Goal: Task Accomplishment & Management: Use online tool/utility

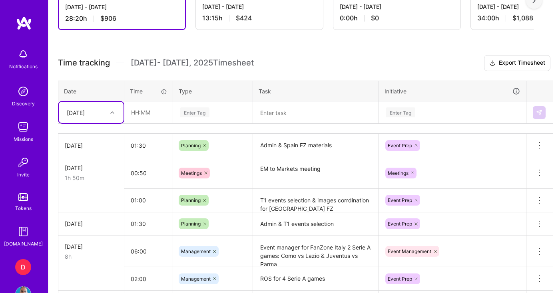
scroll to position [254, 0]
click at [141, 112] on input "text" at bounding box center [149, 112] width 48 height 21
drag, startPoint x: 144, startPoint y: 114, endPoint x: 139, endPoint y: 115, distance: 4.4
click at [139, 115] on input "04:00" at bounding box center [149, 112] width 48 height 21
type input "04:30"
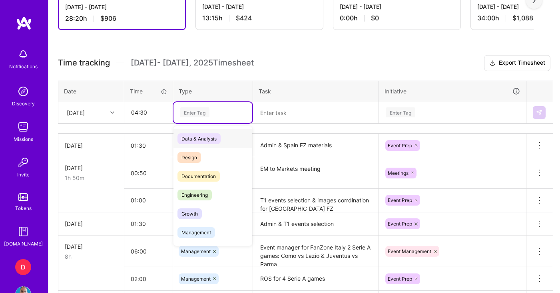
click at [209, 111] on div "Enter Tag" at bounding box center [195, 112] width 30 height 12
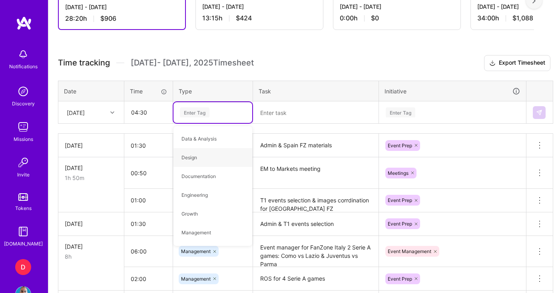
click at [276, 116] on textarea at bounding box center [316, 112] width 124 height 21
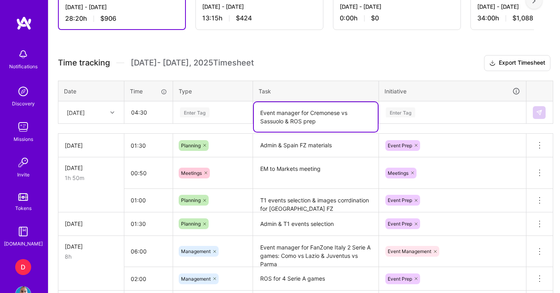
click at [285, 123] on textarea "Event manager for Cremonese vs Sassuolo & ROS prep" at bounding box center [316, 117] width 124 height 30
click at [320, 121] on textarea "Event manager for Cremonese vs Sassuolo + ROS prep" at bounding box center [316, 117] width 124 height 30
type textarea "Event manager for Cremonese vs Sassuolo + ROS prep and promotions"
click at [199, 116] on div "Enter Tag" at bounding box center [195, 112] width 30 height 12
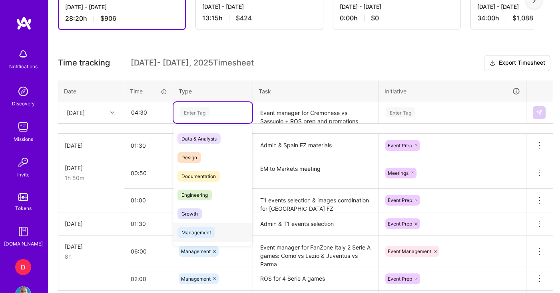
click at [199, 234] on span "Management" at bounding box center [196, 232] width 38 height 11
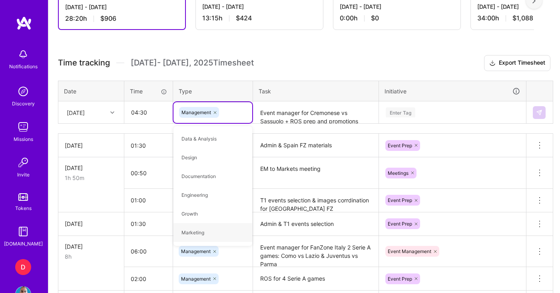
click at [410, 111] on div "Enter Tag" at bounding box center [401, 112] width 30 height 12
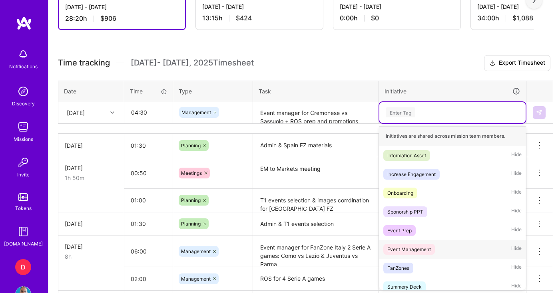
click at [421, 248] on div "Event Management" at bounding box center [409, 249] width 44 height 8
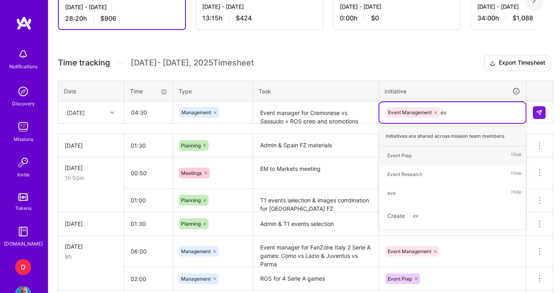
type input "eve"
click at [404, 158] on div "Event Prep" at bounding box center [399, 155] width 24 height 8
type input "p"
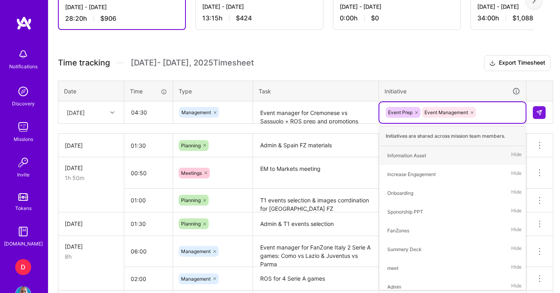
click at [280, 53] on div "Active [DATE] - [DATE] 28:20 h $906 Invoiced [DATE] - [DATE] 13:15 h $424 Paid …" at bounding box center [303, 239] width 511 height 555
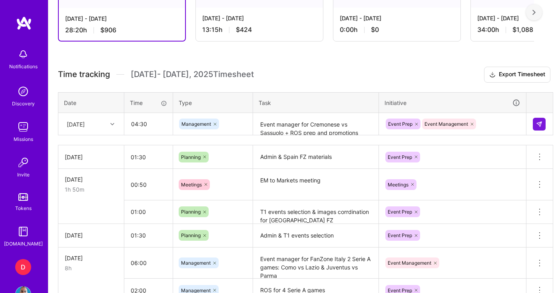
scroll to position [227, 0]
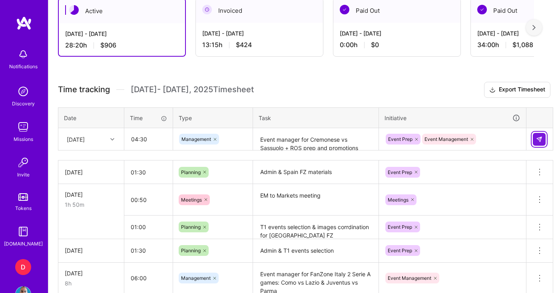
click at [539, 137] on img at bounding box center [539, 139] width 6 height 6
